Goal: Task Accomplishment & Management: Manage account settings

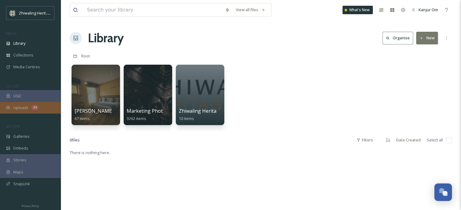
click at [21, 109] on span "Uploads" at bounding box center [20, 108] width 15 height 6
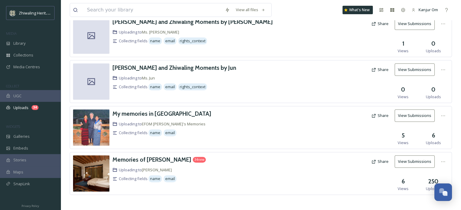
scroll to position [182, 0]
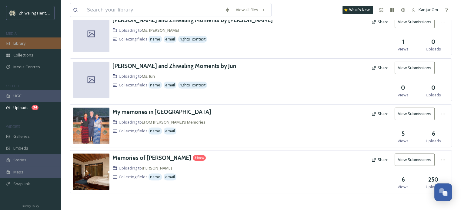
click at [25, 45] on span "Library" at bounding box center [19, 44] width 12 height 6
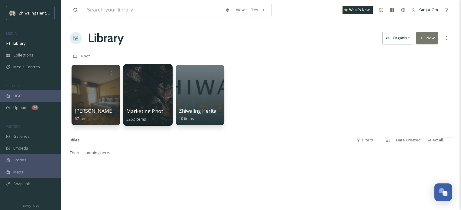
click at [145, 99] on div at bounding box center [147, 95] width 49 height 62
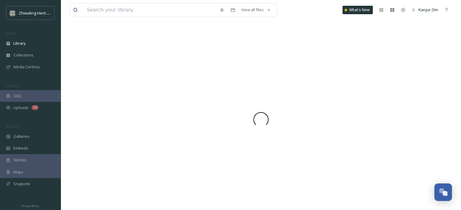
click at [145, 99] on div at bounding box center [261, 119] width 382 height 181
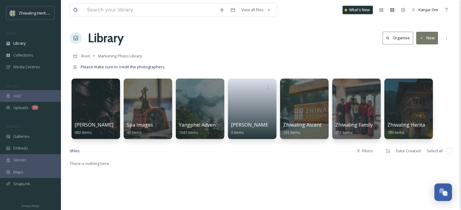
click at [193, 63] on div "Please make sure to credit the photographers." at bounding box center [161, 67] width 182 height 11
click at [359, 105] on div at bounding box center [355, 109] width 49 height 62
click at [357, 117] on div at bounding box center [355, 109] width 49 height 62
click at [431, 41] on button "New" at bounding box center [427, 38] width 22 height 12
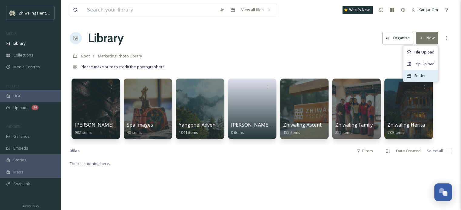
click at [413, 74] on div "Folder" at bounding box center [420, 76] width 34 height 12
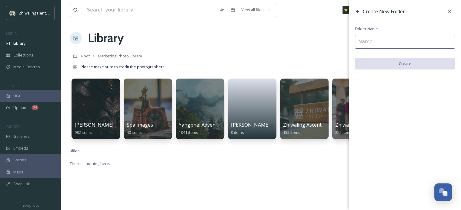
click at [390, 46] on input at bounding box center [405, 42] width 100 height 14
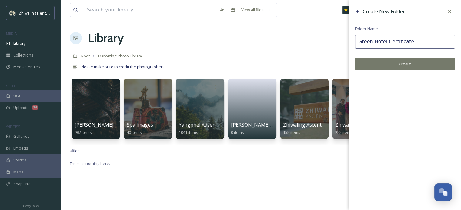
type input "Green Hotel Certificate"
click at [396, 64] on button "Create" at bounding box center [405, 64] width 100 height 12
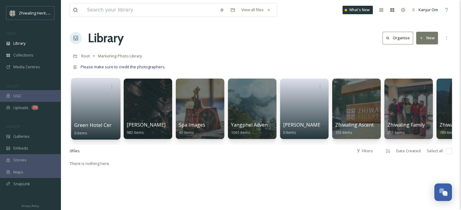
click at [105, 109] on link at bounding box center [95, 106] width 43 height 29
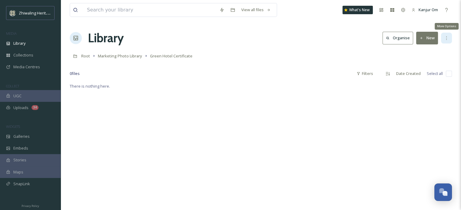
click at [445, 38] on icon at bounding box center [446, 38] width 5 height 5
click at [422, 39] on icon at bounding box center [421, 38] width 4 height 4
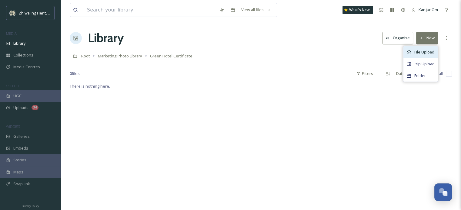
click at [418, 50] on span "File Upload" at bounding box center [424, 52] width 20 height 6
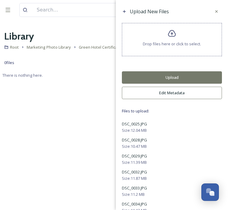
click at [154, 76] on button "Upload" at bounding box center [172, 77] width 100 height 12
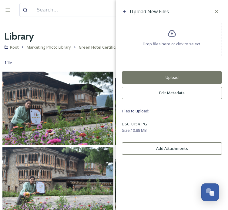
click at [168, 77] on button "Upload" at bounding box center [172, 77] width 100 height 12
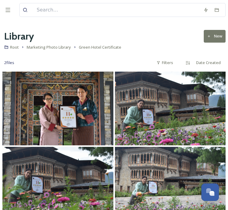
click at [64, 38] on div "Library New" at bounding box center [113, 36] width 223 height 15
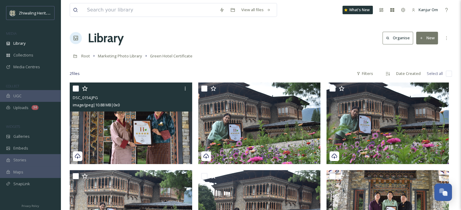
click at [78, 157] on icon at bounding box center [77, 157] width 6 height 6
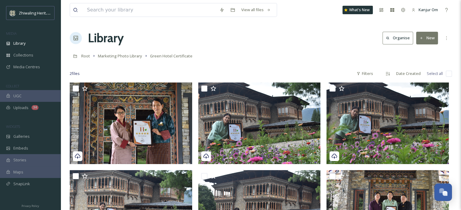
click at [234, 41] on div "Library Organise New" at bounding box center [261, 38] width 382 height 18
click at [272, 66] on div at bounding box center [261, 65] width 382 height 6
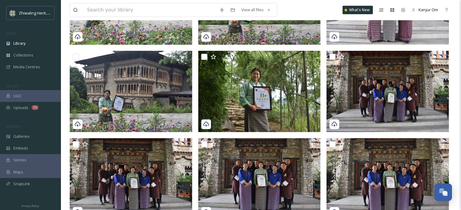
scroll to position [207, 0]
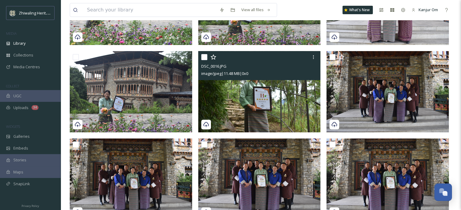
click at [245, 115] on img at bounding box center [259, 91] width 122 height 81
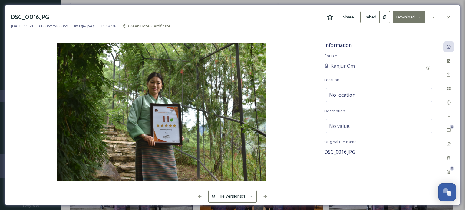
click at [412, 20] on button "Download" at bounding box center [409, 17] width 32 height 12
click at [447, 19] on icon at bounding box center [448, 17] width 5 height 5
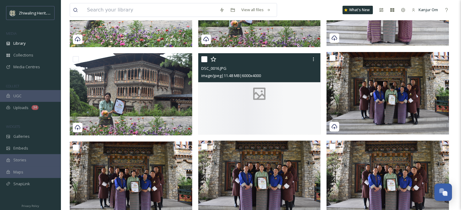
click at [323, 10] on div "View all files What's New Kanjur Om" at bounding box center [261, 10] width 382 height 20
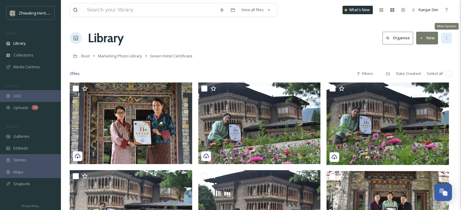
click at [447, 36] on icon at bounding box center [446, 38] width 5 height 5
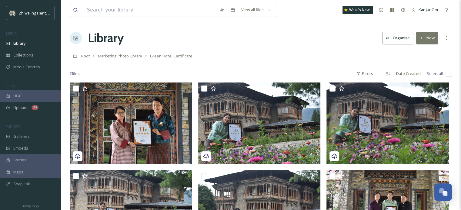
click at [328, 56] on div "Root Marketing Photo Library Green Hotel Certificate" at bounding box center [261, 56] width 382 height 12
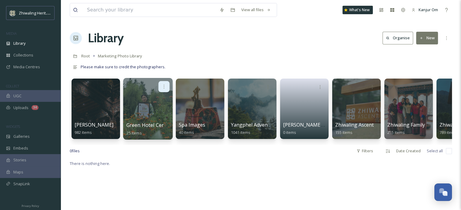
click at [162, 88] on icon at bounding box center [163, 86] width 5 height 5
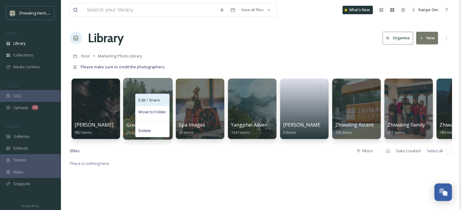
click at [153, 101] on span "Edit / Share" at bounding box center [148, 100] width 21 height 6
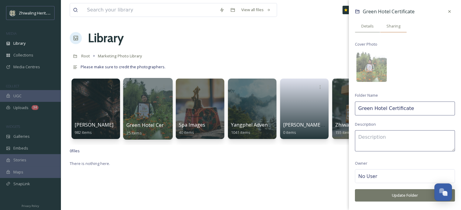
click at [395, 29] on div "Sharing" at bounding box center [393, 26] width 27 height 12
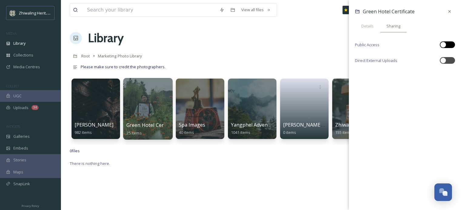
click at [448, 43] on div at bounding box center [446, 44] width 15 height 7
checkbox input "true"
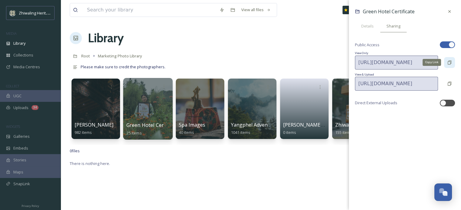
click at [447, 63] on icon at bounding box center [449, 62] width 5 height 5
